Goal: Task Accomplishment & Management: Complete application form

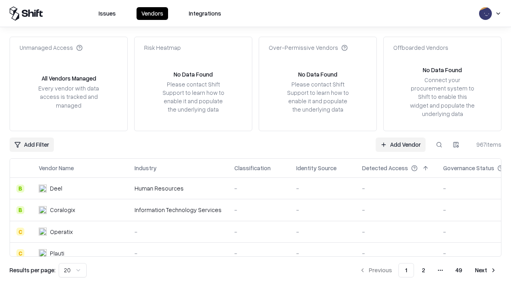
click at [400, 145] on link "Add Vendor" at bounding box center [401, 145] width 50 height 14
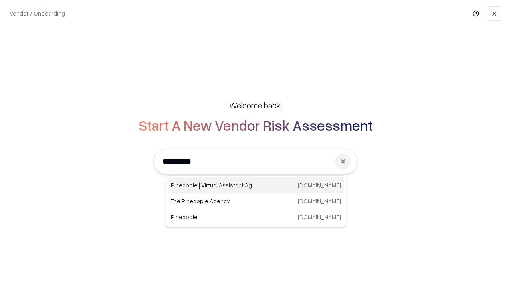
click at [256, 186] on div "Pineapple | Virtual Assistant Agency [DOMAIN_NAME]" at bounding box center [256, 186] width 176 height 16
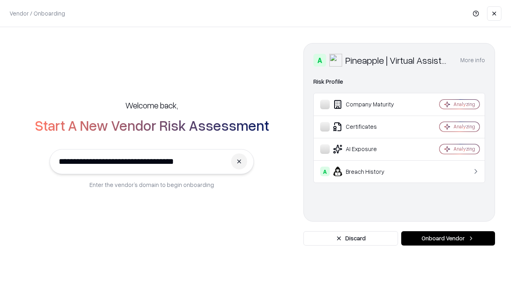
type input "**********"
click at [448, 239] on button "Onboard Vendor" at bounding box center [448, 239] width 94 height 14
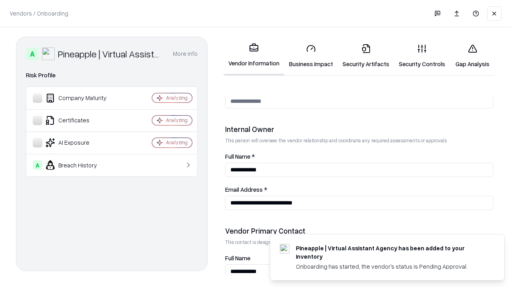
scroll to position [414, 0]
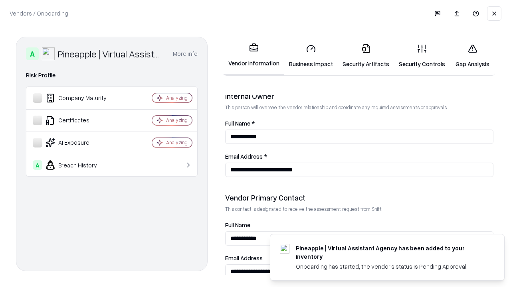
click at [366, 56] on link "Security Artifacts" at bounding box center [366, 56] width 56 height 37
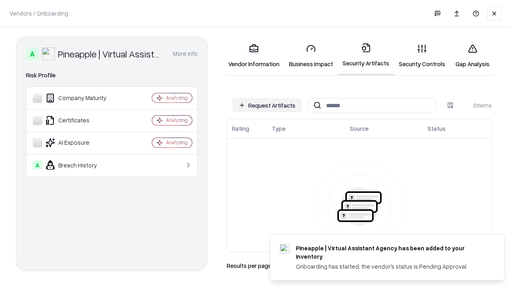
click at [267, 105] on button "Request Artifacts" at bounding box center [266, 105] width 69 height 14
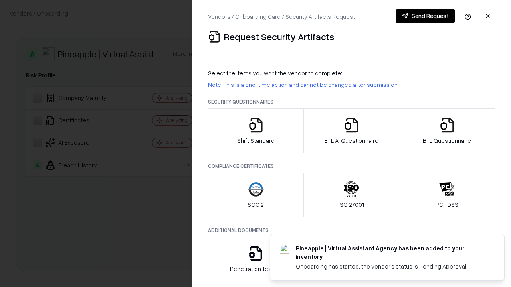
click at [447, 131] on icon "button" at bounding box center [447, 125] width 16 height 16
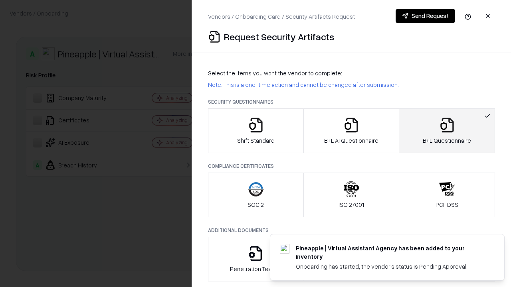
click at [351, 131] on icon "button" at bounding box center [351, 125] width 16 height 16
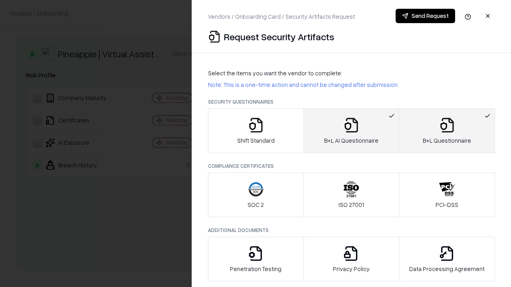
click at [425, 16] on button "Send Request" at bounding box center [425, 16] width 59 height 14
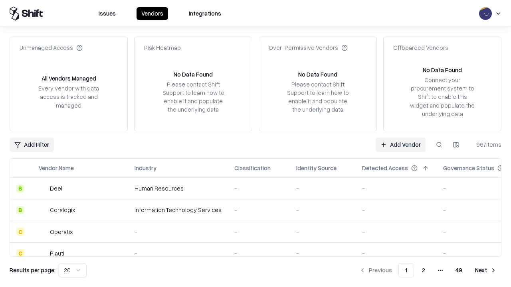
click at [400, 145] on link "Add Vendor" at bounding box center [401, 145] width 50 height 14
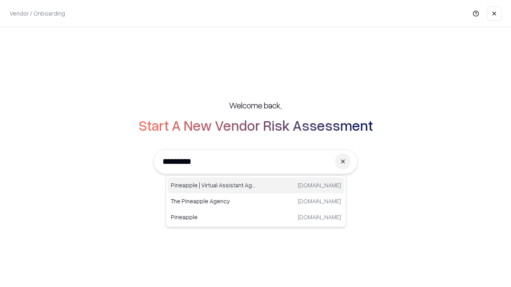
click at [256, 186] on div "Pineapple | Virtual Assistant Agency [DOMAIN_NAME]" at bounding box center [256, 186] width 176 height 16
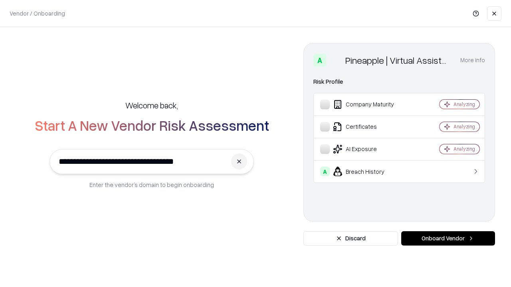
type input "**********"
click at [448, 239] on button "Onboard Vendor" at bounding box center [448, 239] width 94 height 14
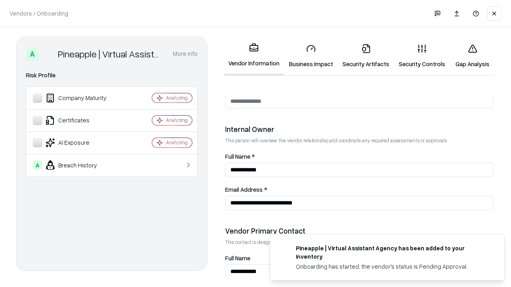
scroll to position [414, 0]
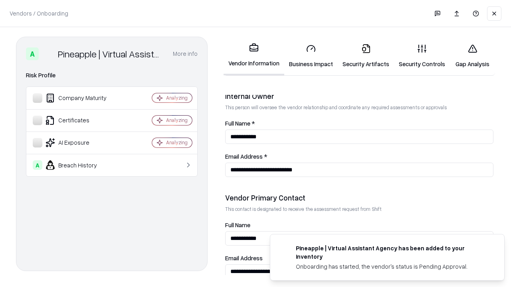
click at [472, 56] on link "Gap Analysis" at bounding box center [472, 56] width 45 height 37
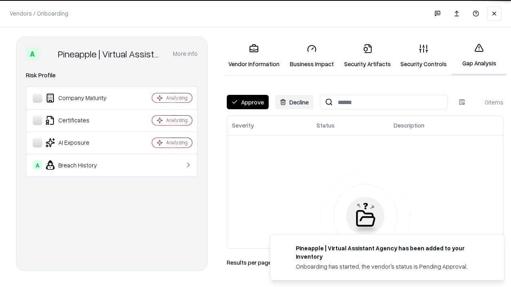
click at [248, 102] on button "Approve" at bounding box center [248, 102] width 42 height 14
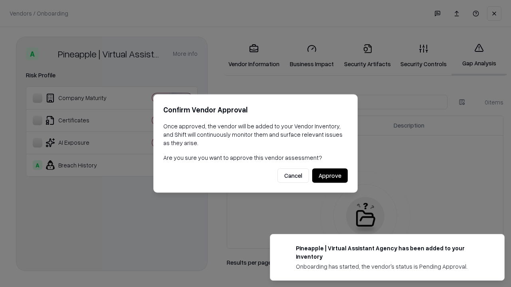
click at [330, 176] on button "Approve" at bounding box center [330, 176] width 36 height 14
